Goal: Task Accomplishment & Management: Manage account settings

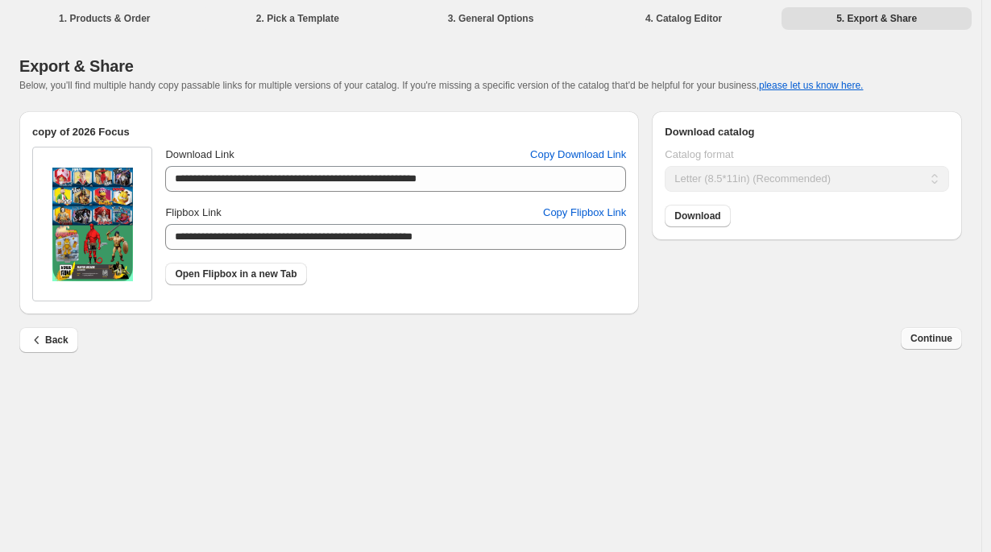
click at [923, 338] on span "Continue" at bounding box center [932, 338] width 42 height 13
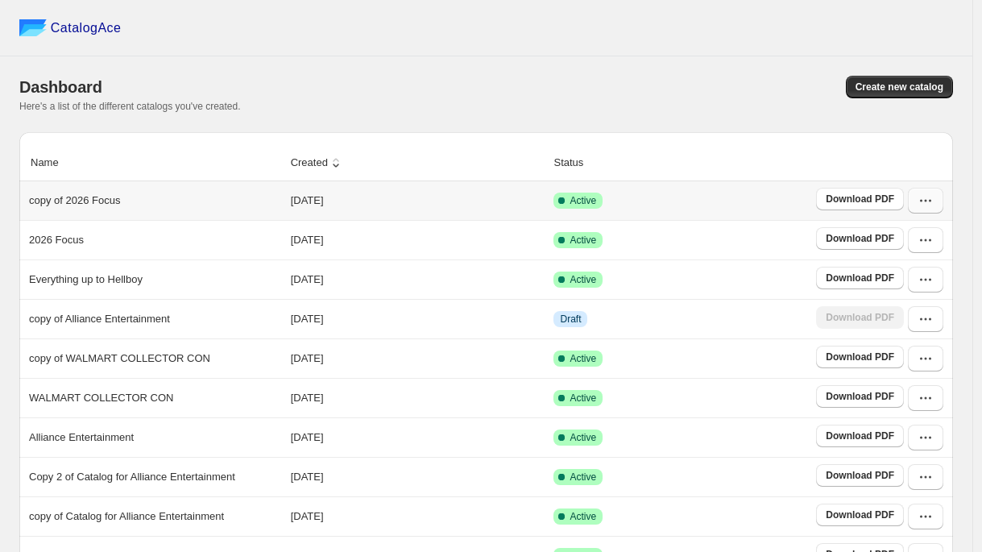
click at [933, 209] on button "button" at bounding box center [925, 201] width 35 height 26
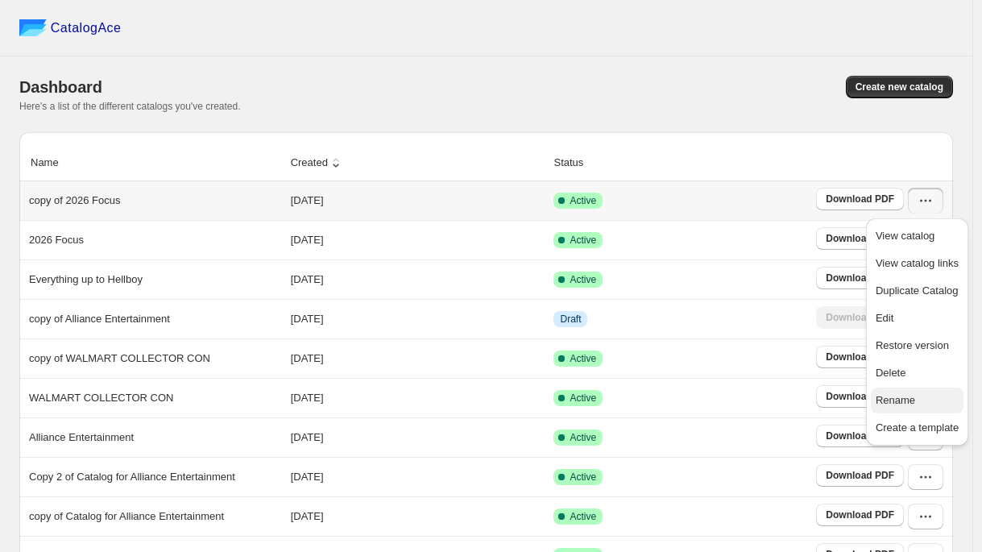
click at [900, 395] on span "Rename" at bounding box center [895, 400] width 39 height 12
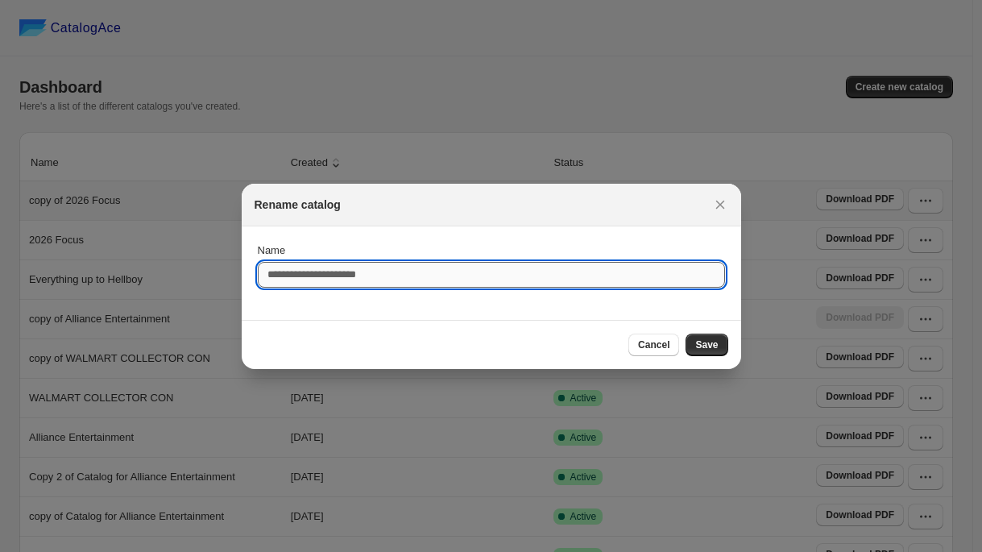
click at [382, 274] on input "Name" at bounding box center [491, 275] width 467 height 26
type input "**********"
click at [703, 345] on span "Save" at bounding box center [706, 344] width 23 height 13
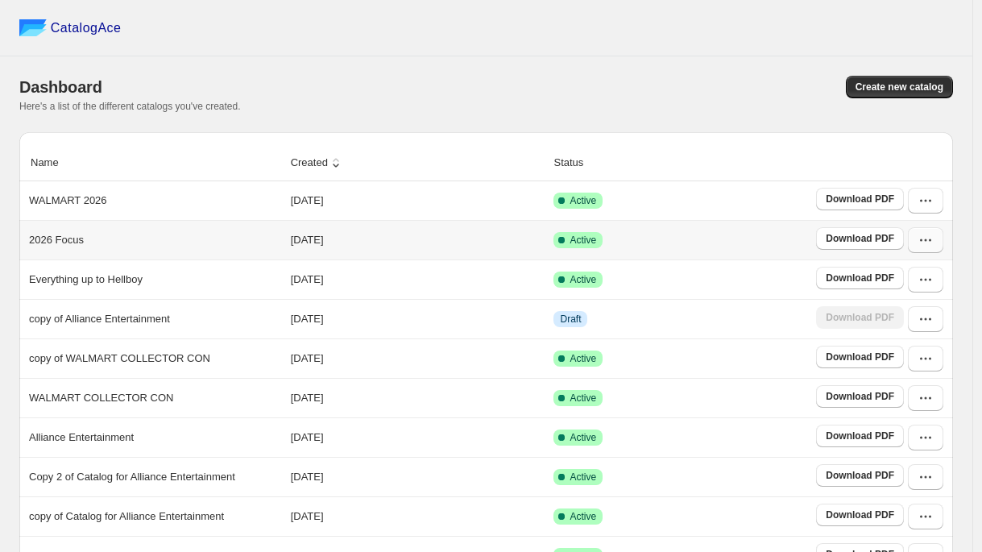
click at [932, 251] on button "button" at bounding box center [925, 240] width 35 height 26
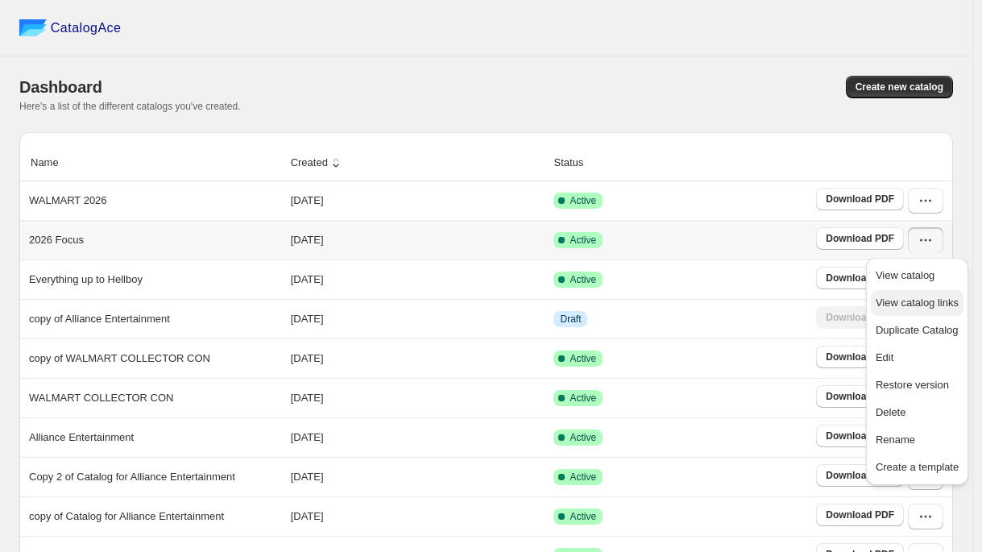
click at [897, 305] on span "View catalog links" at bounding box center [917, 303] width 83 height 12
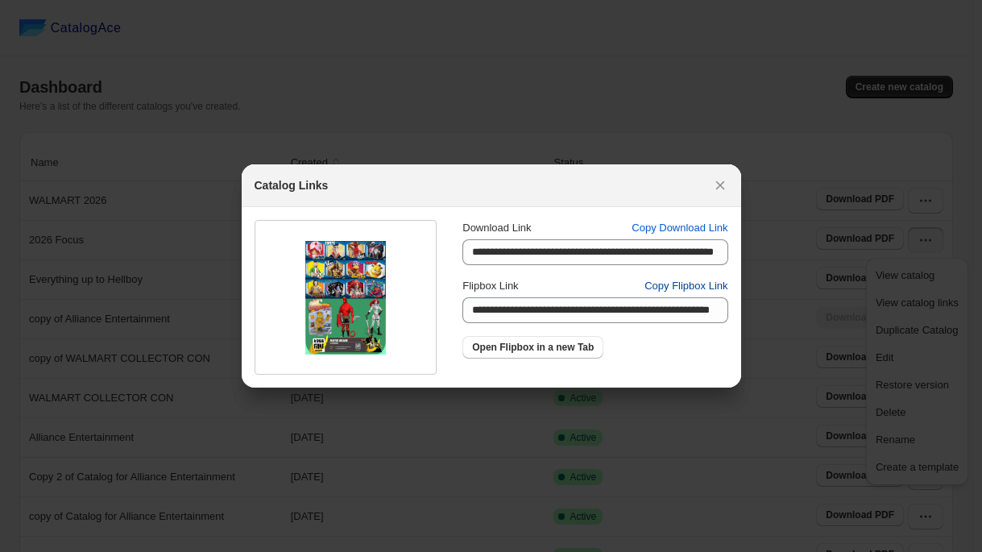
click at [681, 285] on span "Copy Flipbox Link" at bounding box center [686, 286] width 83 height 16
click at [722, 183] on icon ":r32h:" at bounding box center [720, 185] width 9 height 9
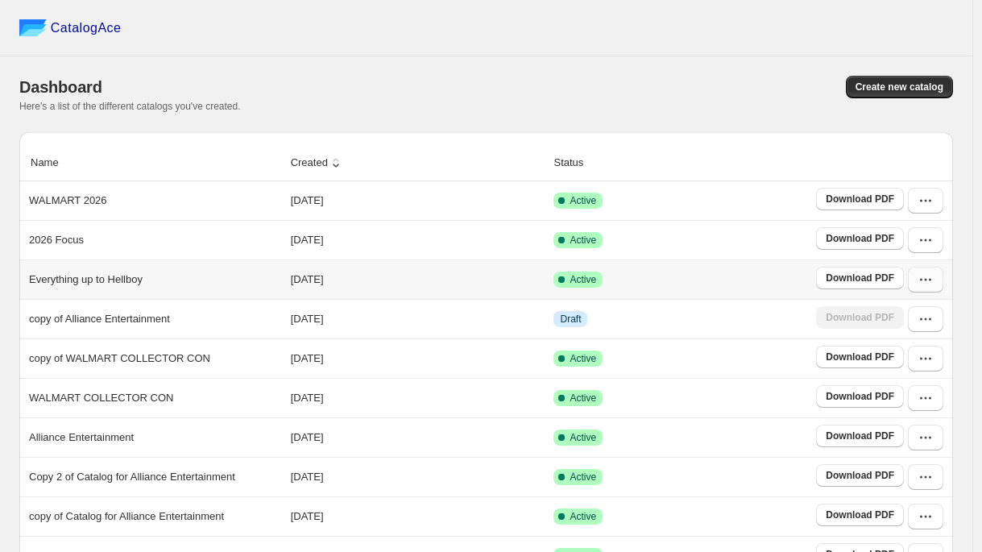
click at [936, 288] on button "button" at bounding box center [925, 280] width 35 height 26
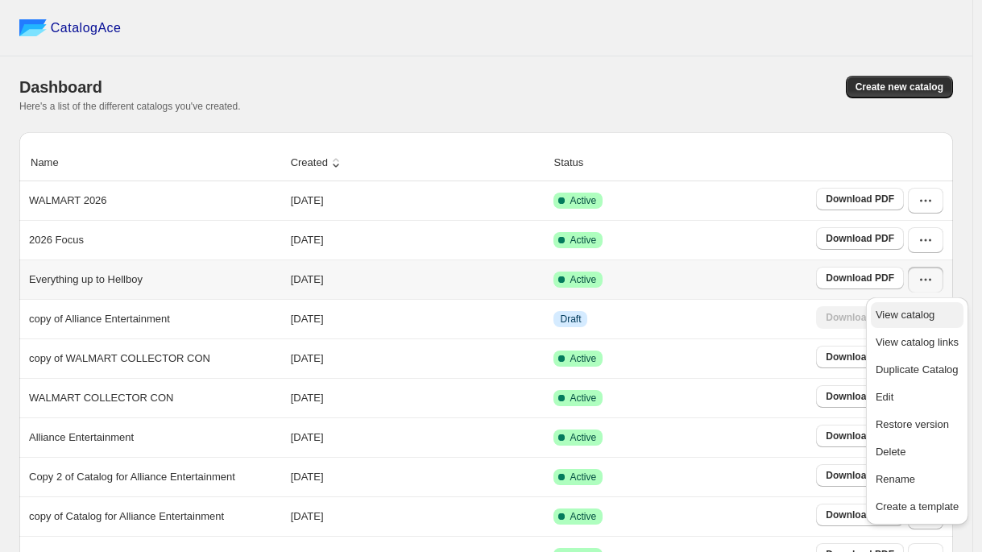
click at [918, 314] on span "View catalog" at bounding box center [905, 315] width 59 height 12
click at [710, 78] on div "Create new catalog" at bounding box center [716, 87] width 473 height 23
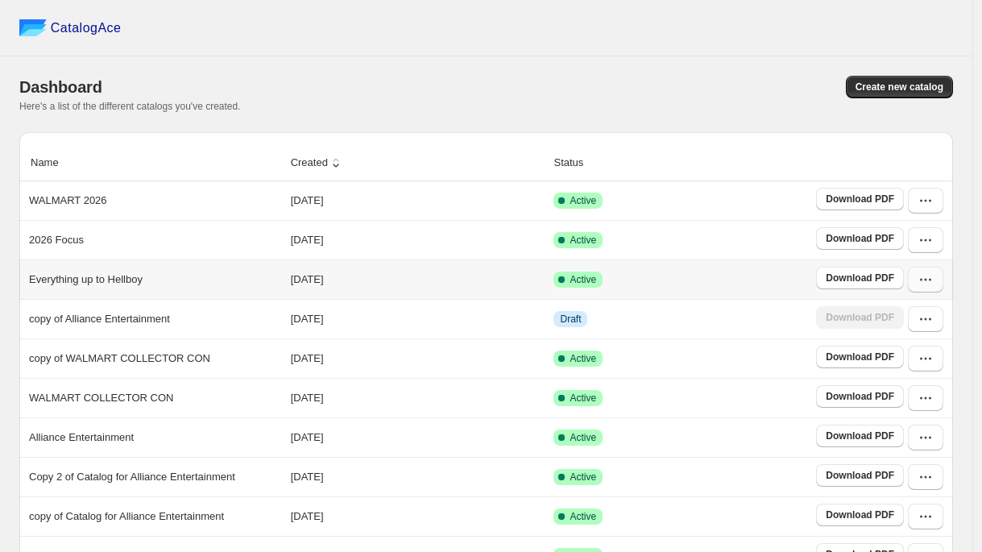
click at [937, 288] on button "button" at bounding box center [925, 280] width 35 height 26
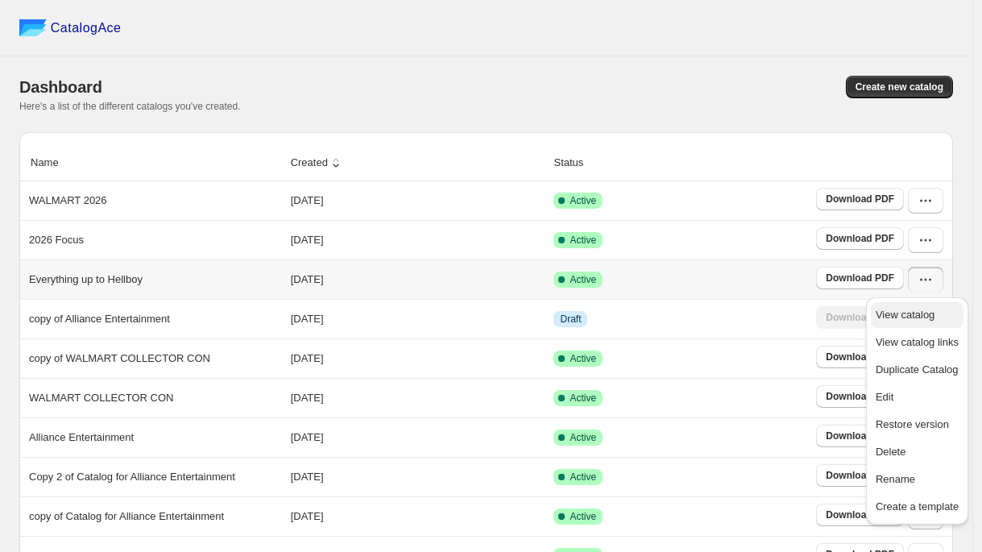
click at [900, 313] on span "View catalog" at bounding box center [905, 315] width 59 height 12
click at [934, 284] on icon "button" at bounding box center [926, 280] width 16 height 16
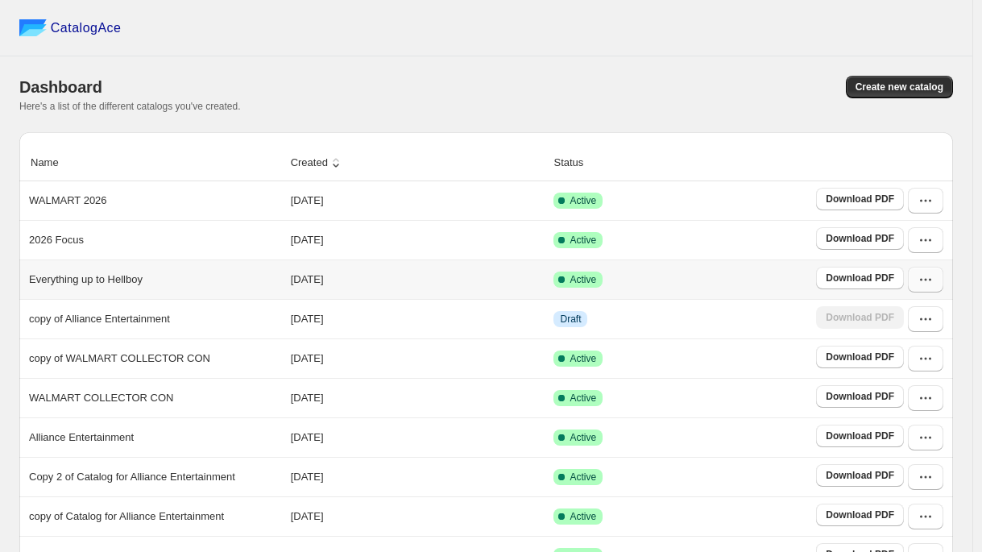
click at [934, 286] on icon "button" at bounding box center [926, 280] width 16 height 16
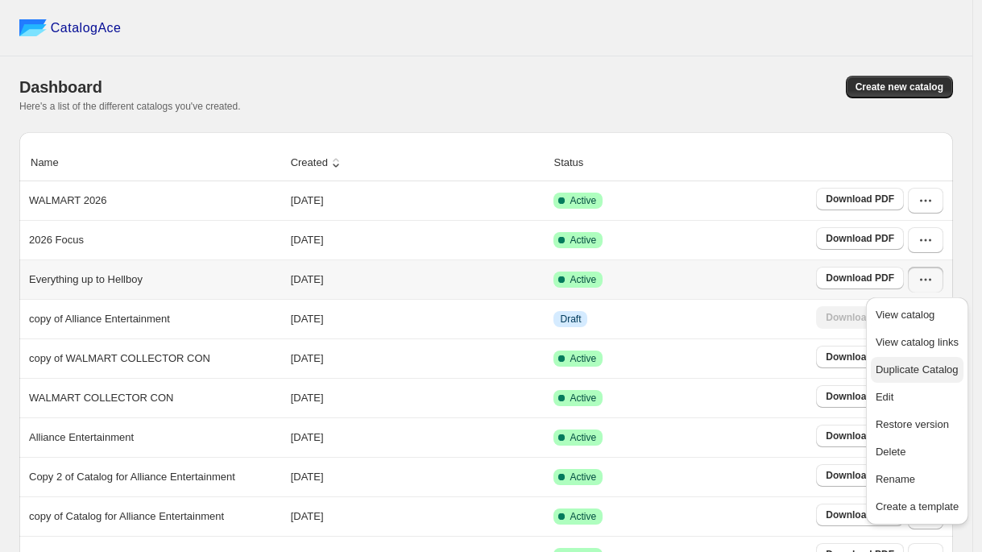
click at [900, 370] on span "Duplicate Catalog" at bounding box center [917, 369] width 83 height 12
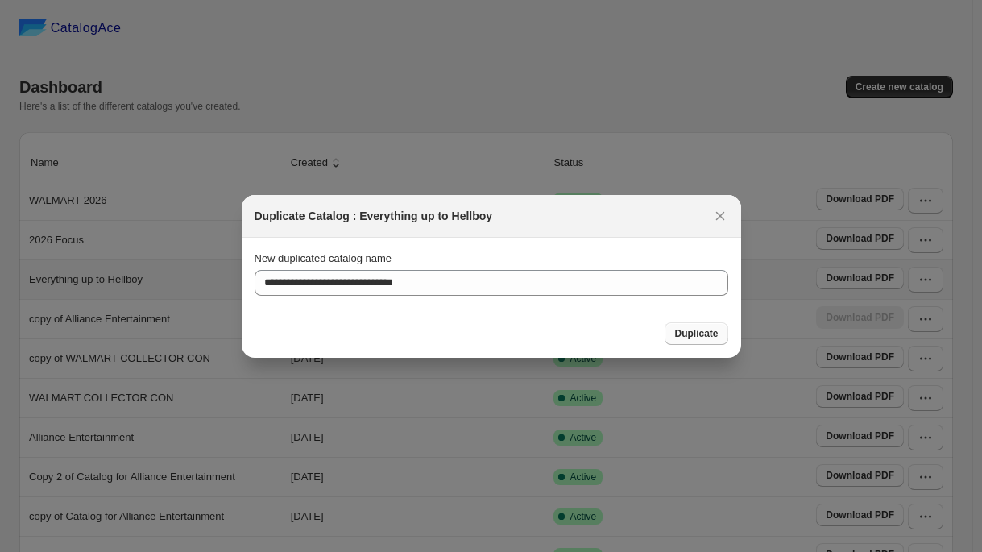
click at [695, 334] on span "Duplicate" at bounding box center [696, 333] width 44 height 13
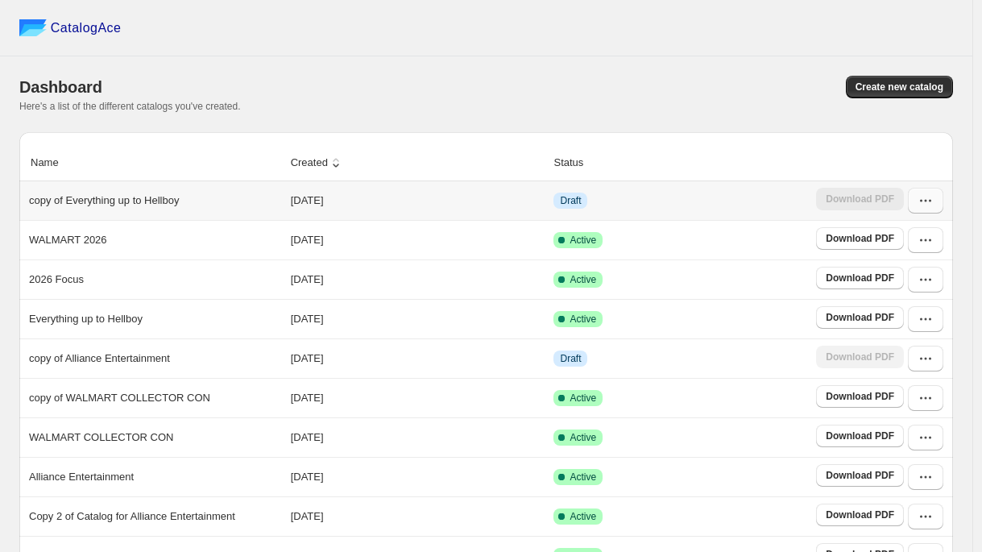
click at [934, 205] on icon "button" at bounding box center [926, 201] width 16 height 16
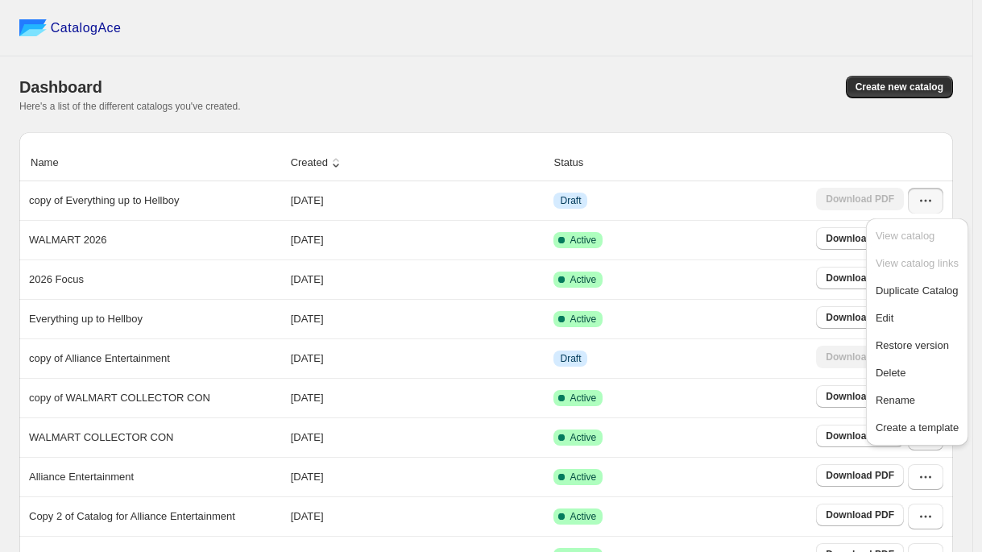
click at [795, 109] on div "Here's a list of the different catalogs you've created." at bounding box center [486, 106] width 934 height 13
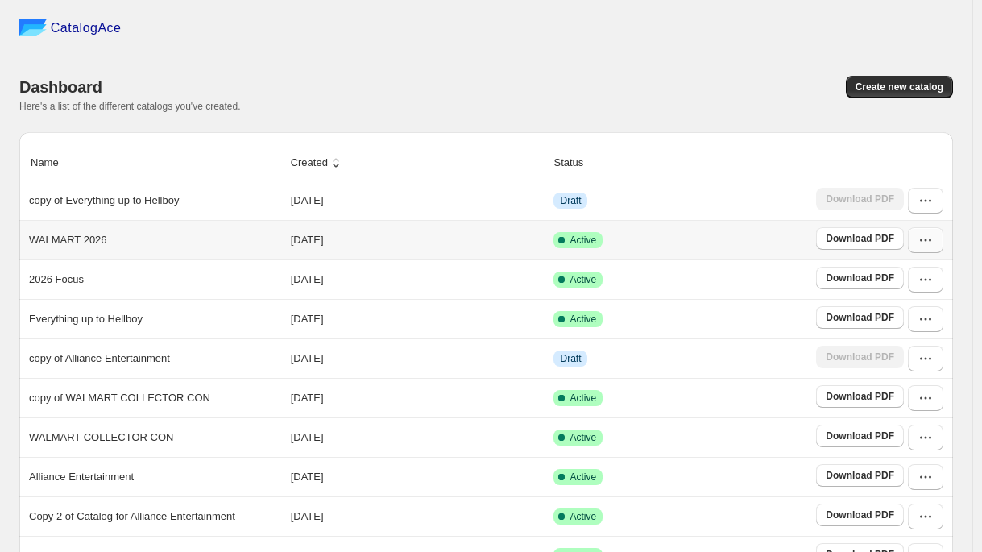
click at [930, 248] on button "button" at bounding box center [925, 240] width 35 height 26
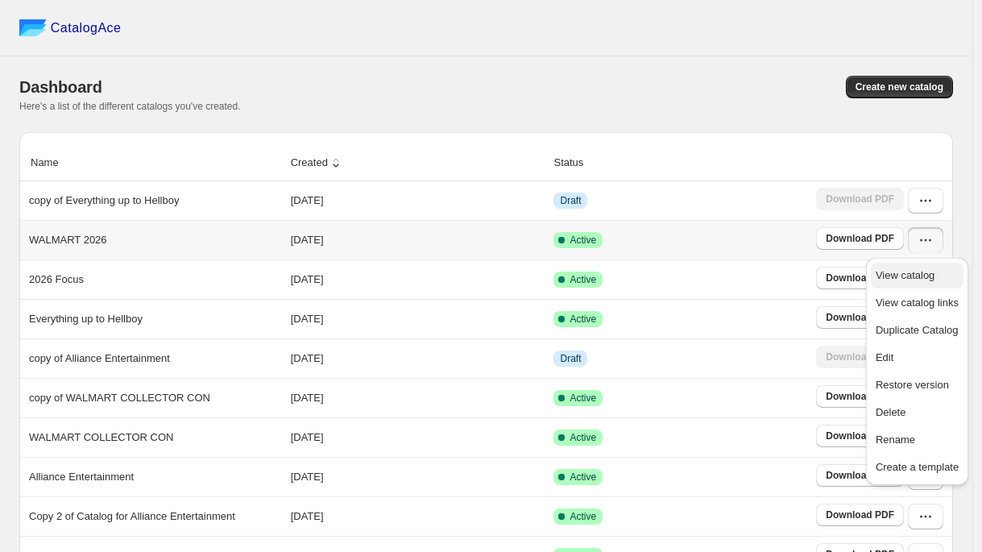
click at [924, 279] on span "View catalog" at bounding box center [905, 275] width 59 height 12
click at [934, 206] on icon "button" at bounding box center [926, 201] width 16 height 16
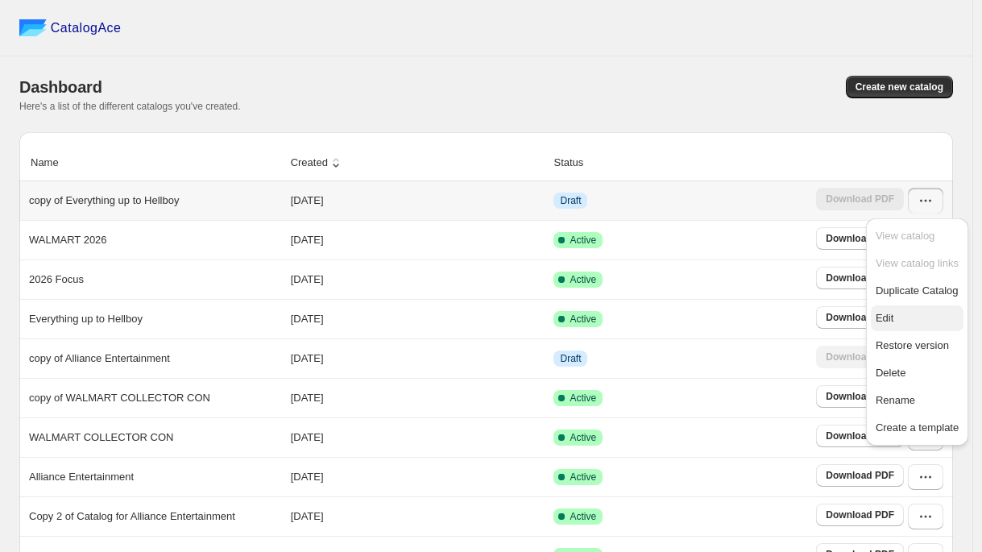
click at [885, 313] on span "Edit" at bounding box center [885, 318] width 18 height 12
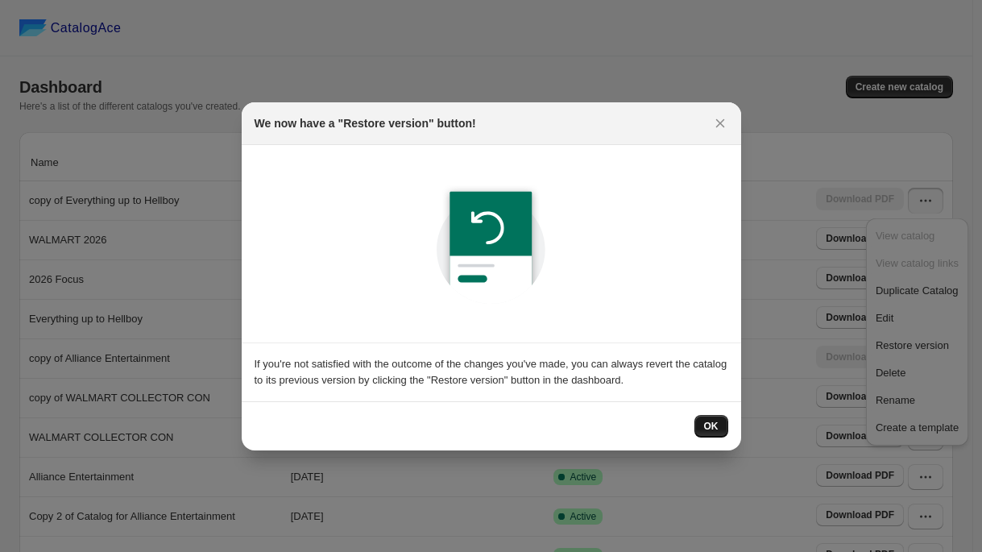
click at [703, 424] on button "OK" at bounding box center [712, 426] width 34 height 23
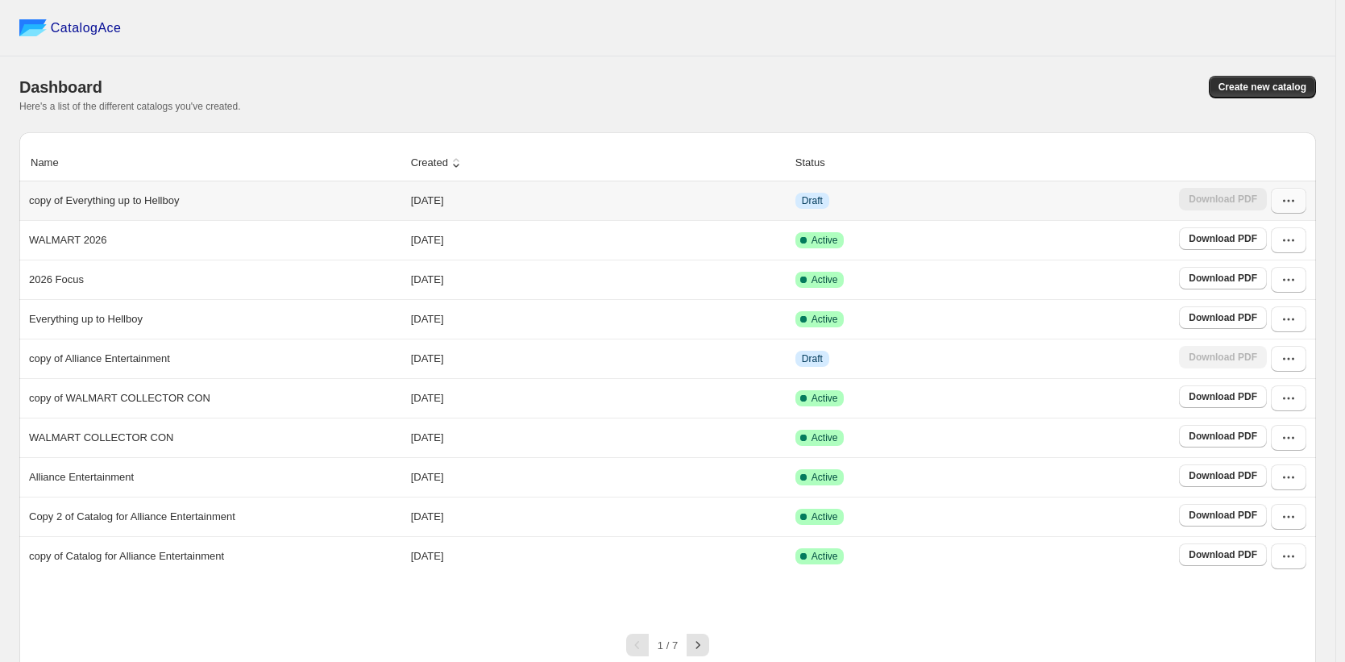
click at [723, 207] on icon "button" at bounding box center [1288, 201] width 16 height 16
click at [723, 316] on span "Edit" at bounding box center [1247, 319] width 18 height 12
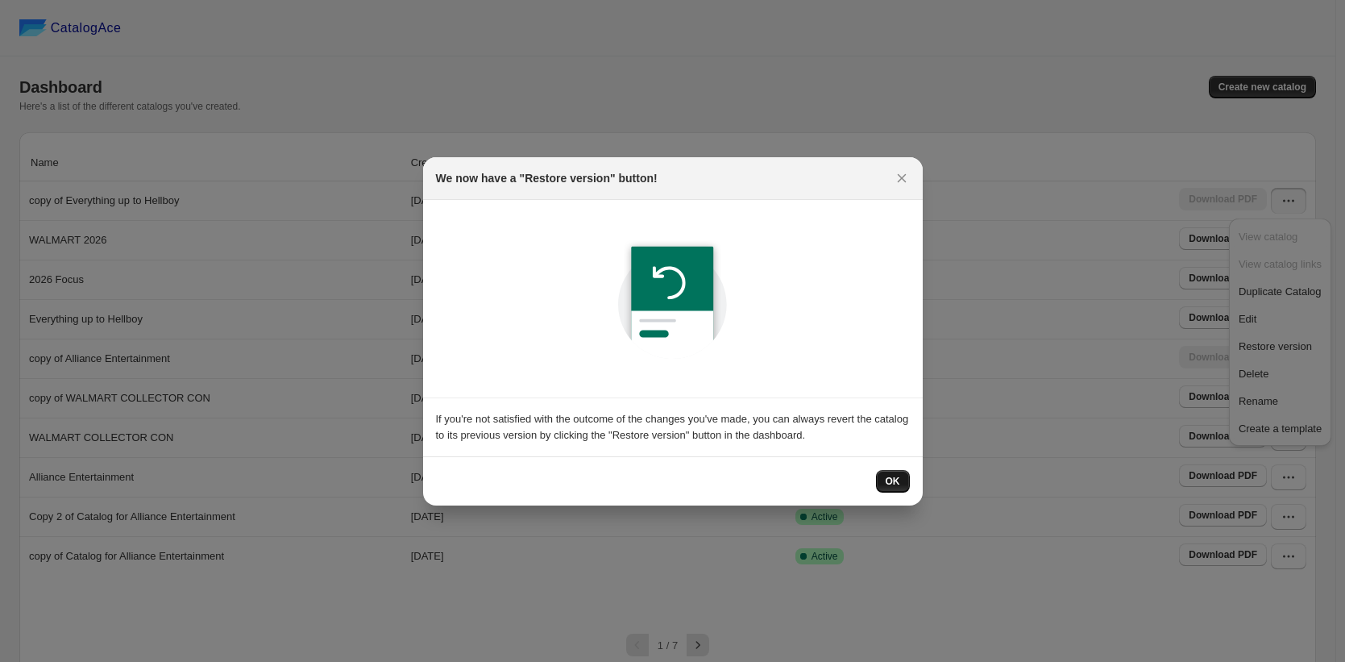
click at [723, 463] on span "OK" at bounding box center [893, 481] width 15 height 13
